Goal: Task Accomplishment & Management: Manage account settings

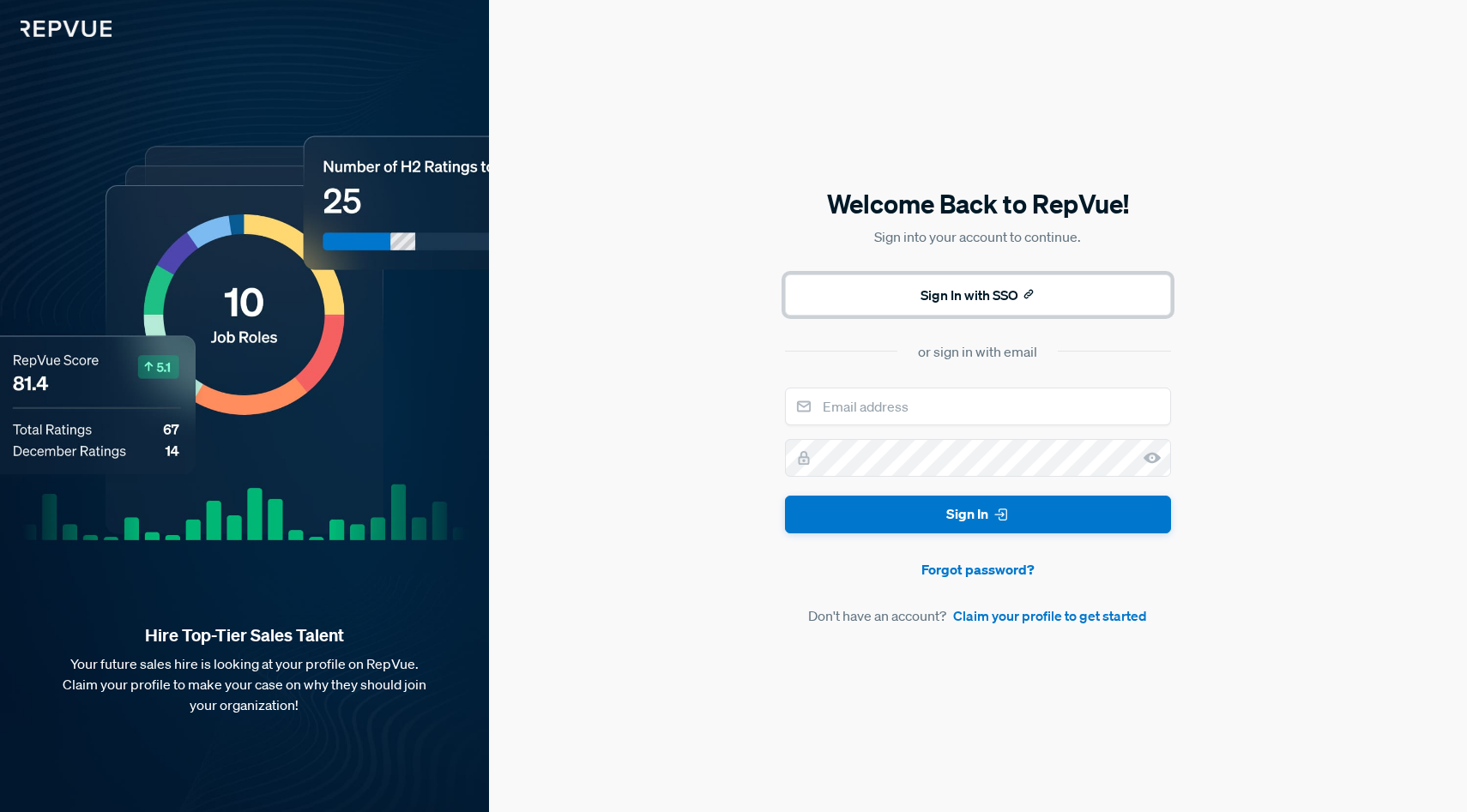
click at [988, 296] on button "Sign In with SSO" at bounding box center [978, 295] width 386 height 41
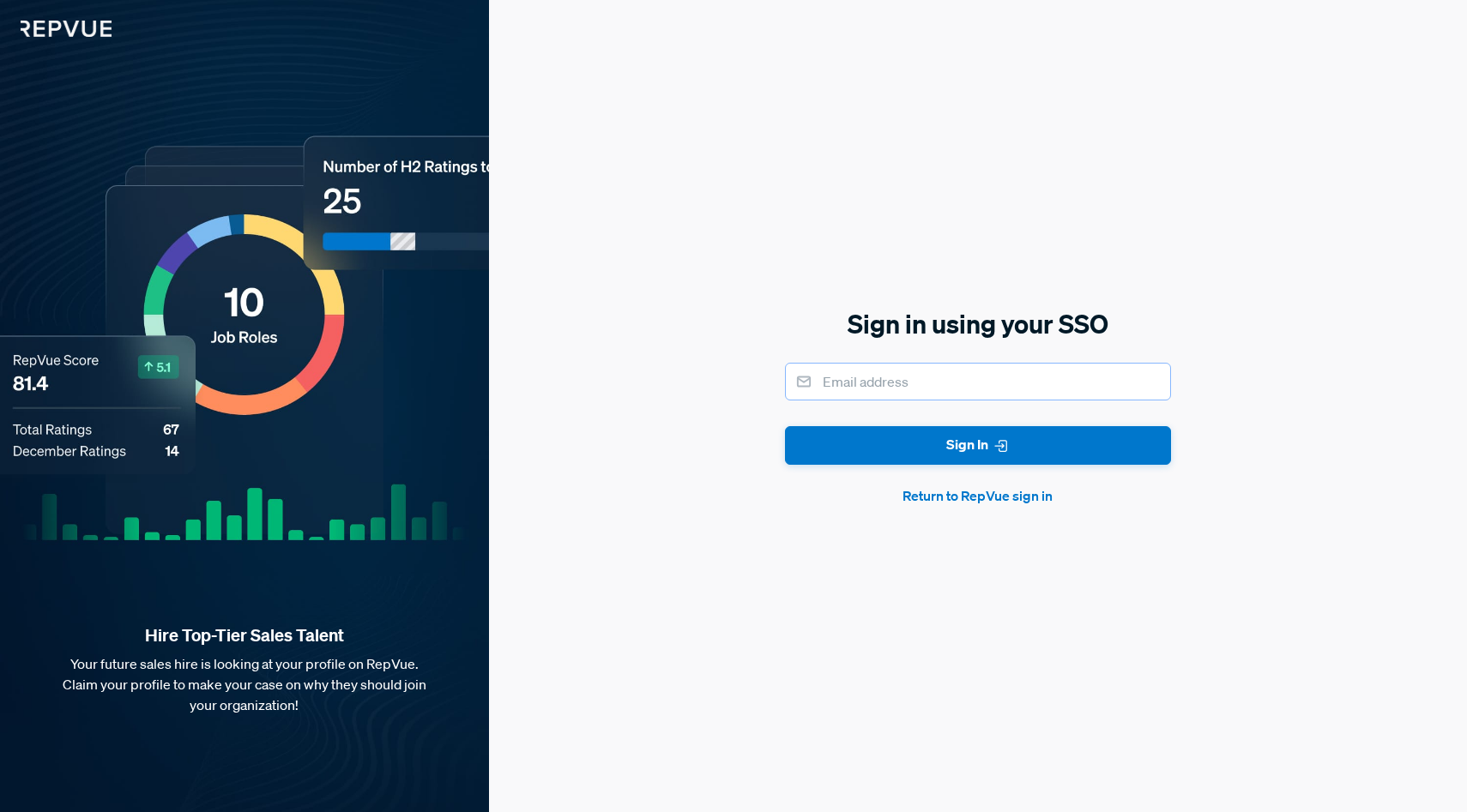
click at [896, 395] on input "email" at bounding box center [978, 382] width 386 height 38
click at [974, 497] on button "Return to RepVue sign in" at bounding box center [978, 496] width 386 height 21
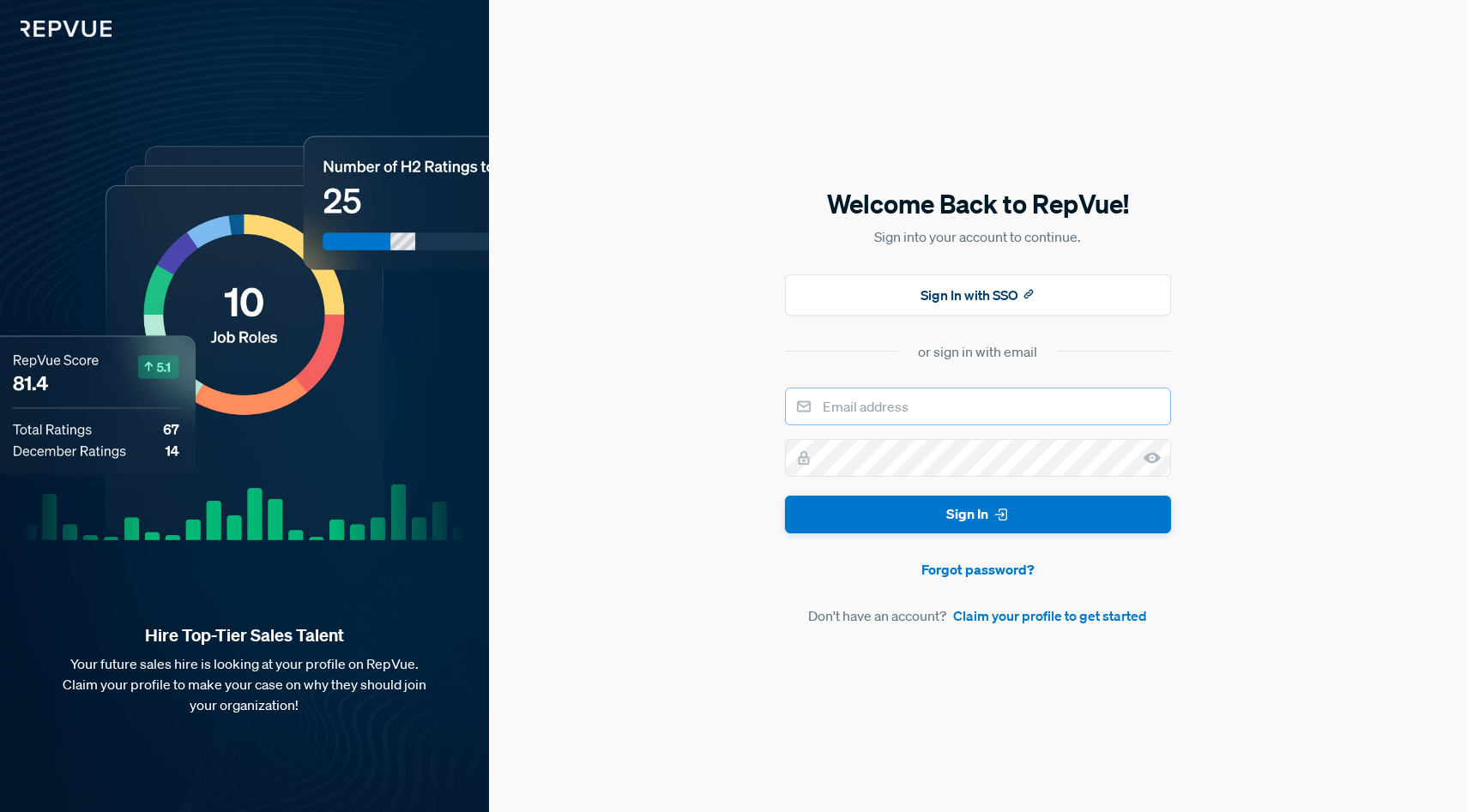
drag, startPoint x: 954, startPoint y: 387, endPoint x: 947, endPoint y: 402, distance: 16.6
click at [951, 391] on input "email" at bounding box center [978, 407] width 386 height 38
click at [1003, 573] on link "Forgot password?" at bounding box center [978, 569] width 386 height 21
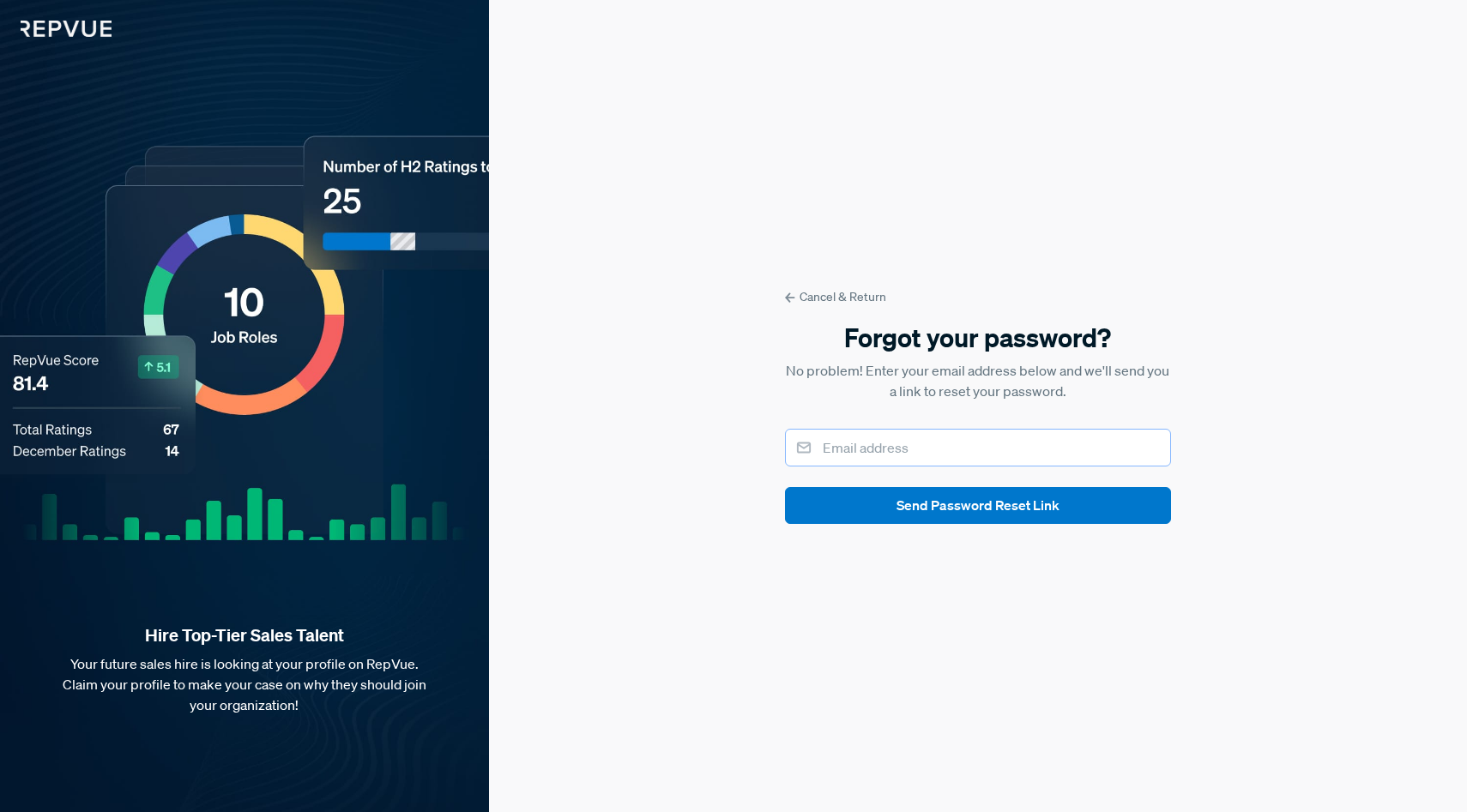
click at [889, 443] on input "email" at bounding box center [978, 448] width 386 height 38
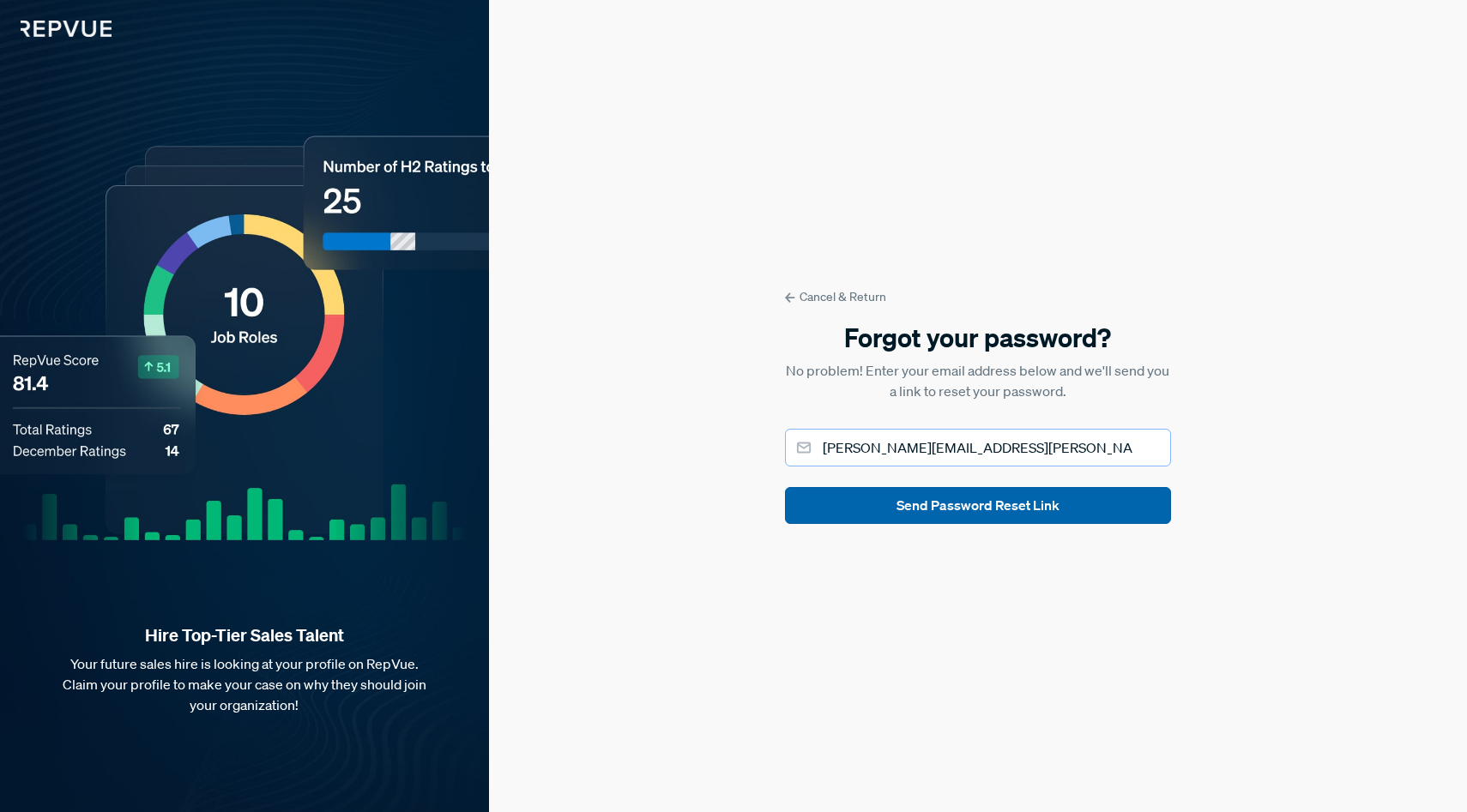
type input "[PERSON_NAME][EMAIL_ADDRESS][PERSON_NAME][DOMAIN_NAME]"
click at [978, 510] on button "Send Password Reset Link" at bounding box center [978, 505] width 386 height 37
